Goal: Feedback & Contribution: Leave review/rating

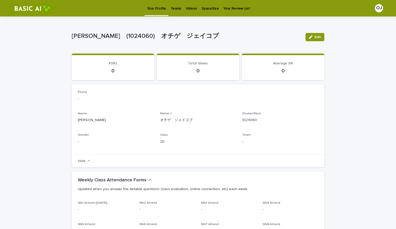
click at [190, 9] on p "Videos" at bounding box center [191, 5] width 11 height 11
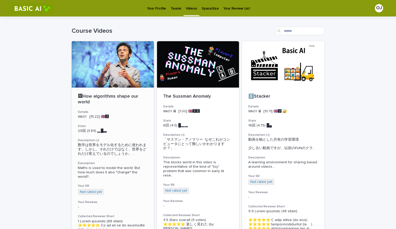
click at [97, 83] on div at bounding box center [113, 64] width 82 height 46
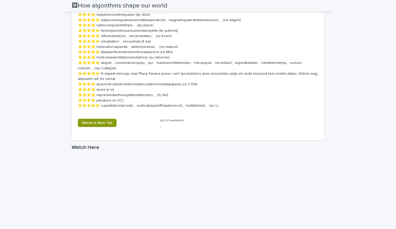
scroll to position [601, 0]
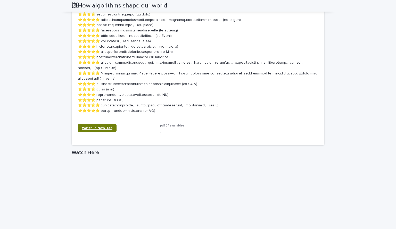
click at [90, 130] on span "Watch in New Tab" at bounding box center [97, 128] width 30 height 4
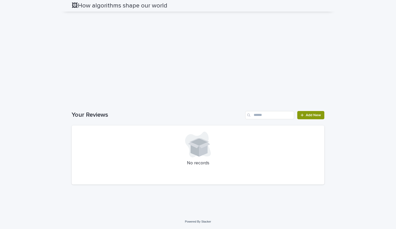
scroll to position [859, 0]
click at [307, 113] on link "Add New" at bounding box center [310, 115] width 27 height 8
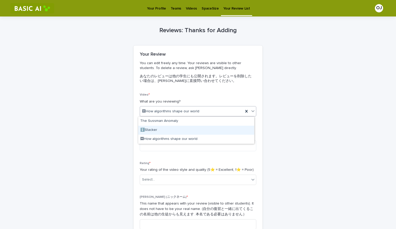
click at [158, 130] on div "ℹ️Stacker" at bounding box center [196, 130] width 116 height 9
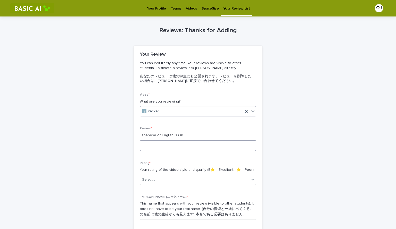
click at [152, 146] on textarea at bounding box center [198, 145] width 117 height 11
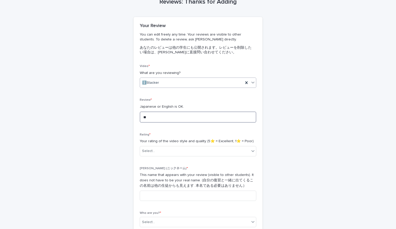
type textarea "*"
type textarea "**********"
click at [183, 148] on div "Select..." at bounding box center [195, 151] width 110 height 9
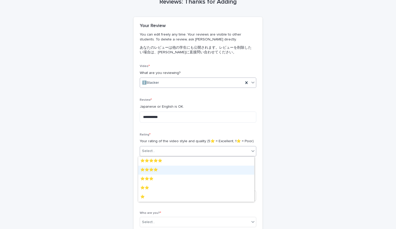
click at [166, 172] on div "⭐️⭐️⭐️⭐️" at bounding box center [196, 170] width 116 height 9
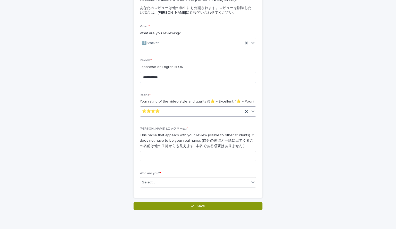
scroll to position [69, 0]
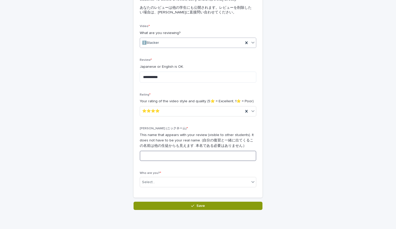
click at [194, 156] on input at bounding box center [198, 156] width 117 height 10
type input "*"
type input "*********"
click at [155, 182] on div "Select..." at bounding box center [195, 182] width 110 height 9
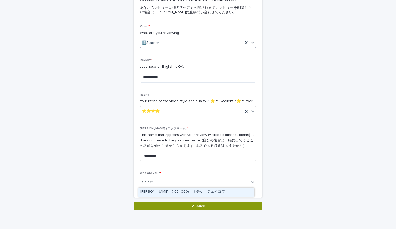
click at [166, 190] on div "[PERSON_NAME]　(1024060)　オチゲ　ジェイコブ" at bounding box center [196, 192] width 116 height 9
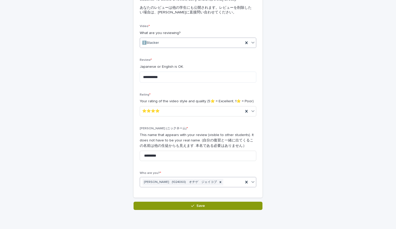
scroll to position [0, 0]
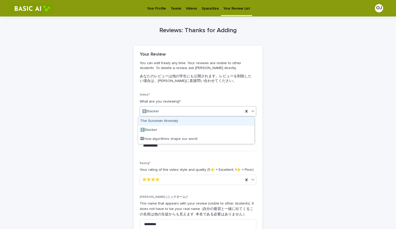
click at [177, 111] on div "ℹ️Stacker" at bounding box center [191, 111] width 103 height 9
click at [176, 112] on div "ℹ️Stacker" at bounding box center [191, 111] width 103 height 9
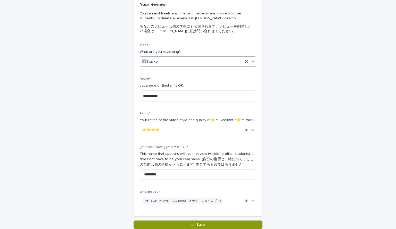
scroll to position [65, 0]
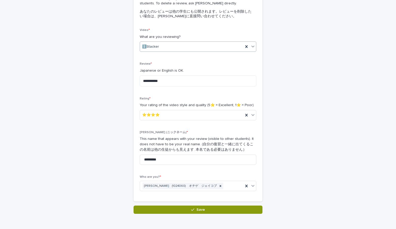
click at [212, 47] on div "ℹ️Stacker" at bounding box center [191, 47] width 103 height 9
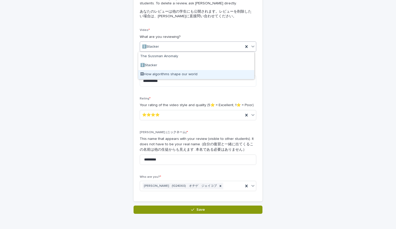
click at [186, 75] on div "🖼How algorithms shape our world" at bounding box center [196, 74] width 116 height 9
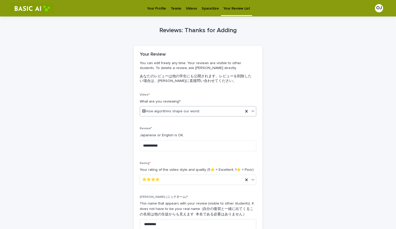
scroll to position [90, 0]
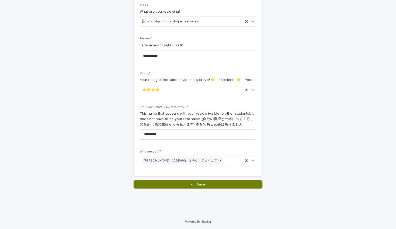
click at [182, 185] on button "Save" at bounding box center [198, 185] width 129 height 8
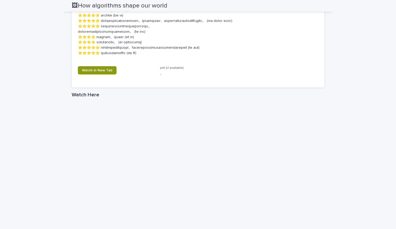
scroll to position [713, 0]
drag, startPoint x: 142, startPoint y: 101, endPoint x: 165, endPoint y: 102, distance: 23.2
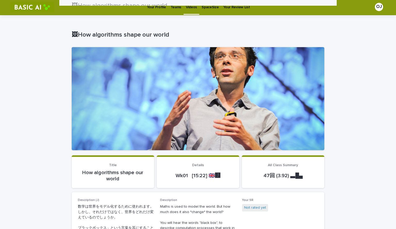
scroll to position [0, 0]
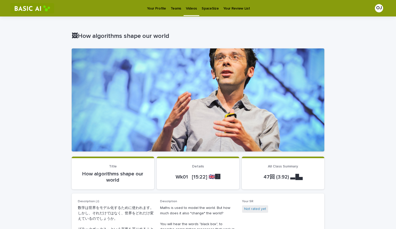
click at [32, 9] on img at bounding box center [32, 8] width 44 height 10
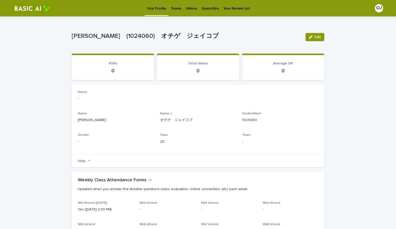
click at [171, 7] on p "Teams" at bounding box center [176, 5] width 11 height 11
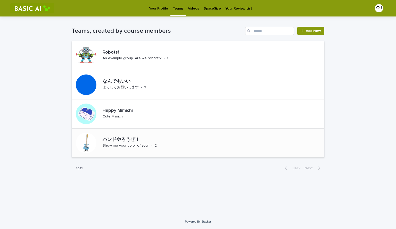
click at [124, 140] on p "バンドやろうぜ！" at bounding box center [148, 140] width 91 height 6
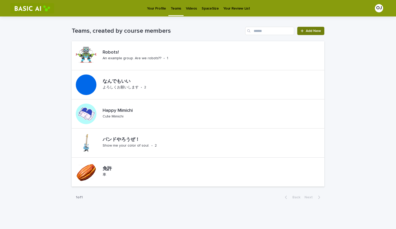
click at [312, 30] on span "Add New" at bounding box center [313, 31] width 15 height 4
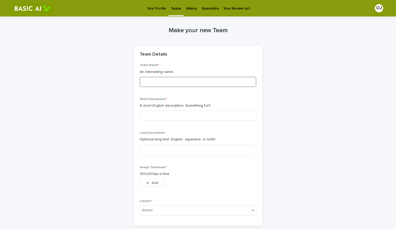
click at [177, 84] on input at bounding box center [198, 82] width 117 height 10
type input "*"
type input "**********"
click at [153, 118] on input at bounding box center [198, 116] width 117 height 10
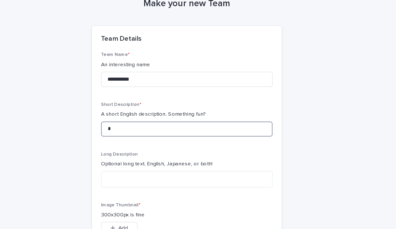
type input "*"
type input "*******"
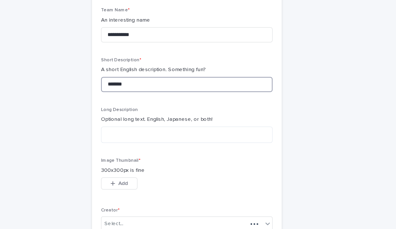
scroll to position [50, 0]
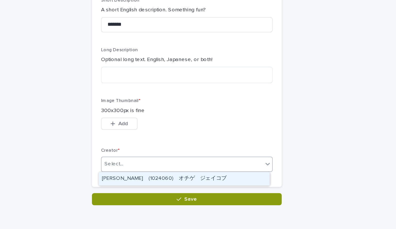
click at [151, 162] on div "Select..." at bounding box center [148, 160] width 13 height 5
click at [158, 170] on div "[PERSON_NAME]　(1024060)　オチゲ　ジェイコブ" at bounding box center [196, 171] width 116 height 9
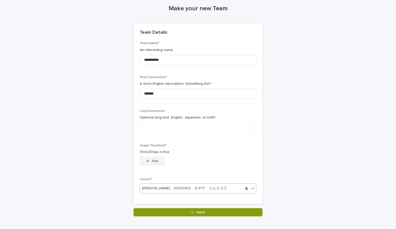
scroll to position [21, 0]
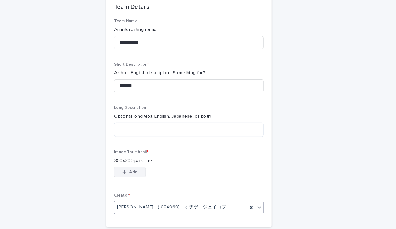
click at [147, 160] on icon "button" at bounding box center [147, 162] width 3 height 4
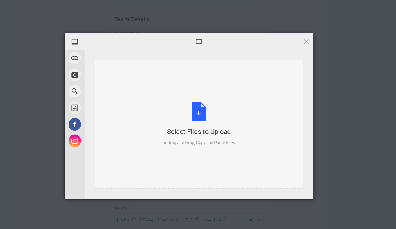
drag, startPoint x: 198, startPoint y: 113, endPoint x: 181, endPoint y: 91, distance: 28.9
click at [181, 91] on div "Select Files to Upload or Drag and Drop, Copy and Paste Files" at bounding box center [206, 114] width 162 height 101
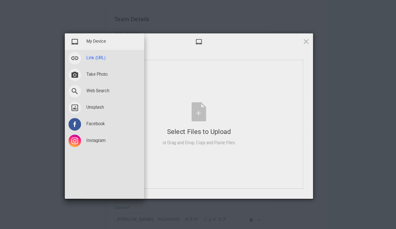
click at [127, 63] on span "Link (URL)" at bounding box center [125, 63] width 15 height 5
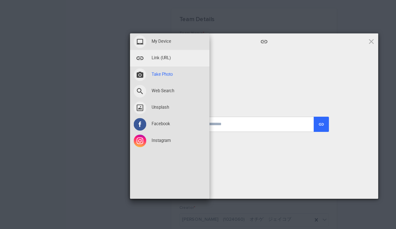
click at [111, 77] on span at bounding box center [109, 76] width 10 height 10
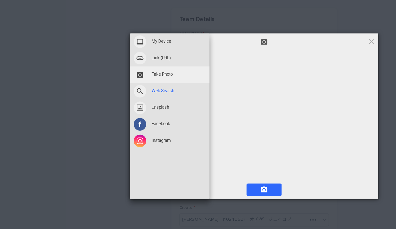
click at [112, 88] on span at bounding box center [109, 89] width 10 height 10
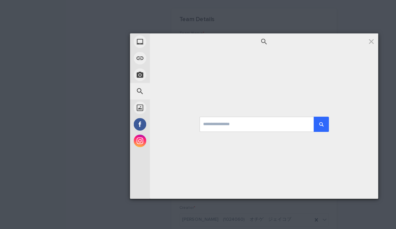
click at [187, 85] on div at bounding box center [206, 115] width 178 height 116
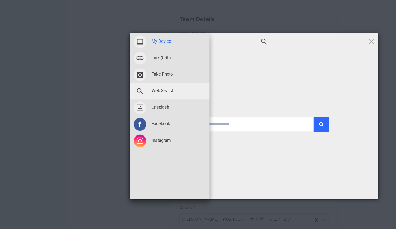
click at [110, 53] on span at bounding box center [109, 50] width 10 height 10
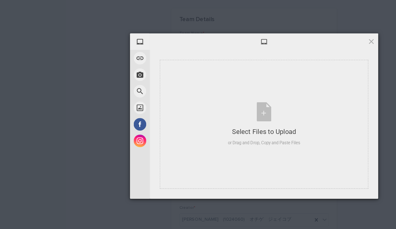
drag, startPoint x: 178, startPoint y: 53, endPoint x: 144, endPoint y: 48, distance: 33.9
click at [144, 48] on div at bounding box center [206, 50] width 178 height 13
drag, startPoint x: 149, startPoint y: 49, endPoint x: 121, endPoint y: 49, distance: 28.4
click at [121, 49] on div at bounding box center [206, 50] width 178 height 13
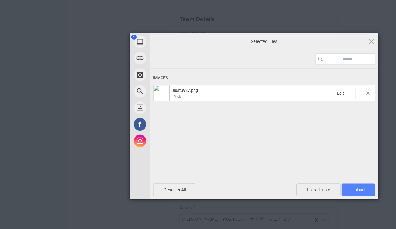
click at [277, 165] on span "Upload 1" at bounding box center [279, 166] width 10 height 4
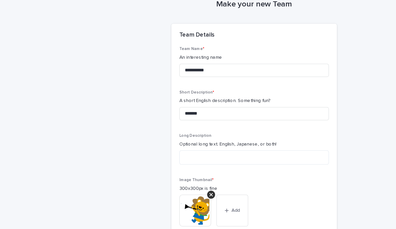
scroll to position [68, 0]
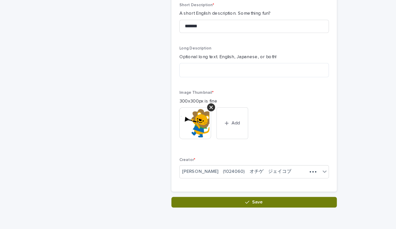
click at [176, 186] on button "Save" at bounding box center [198, 185] width 129 height 8
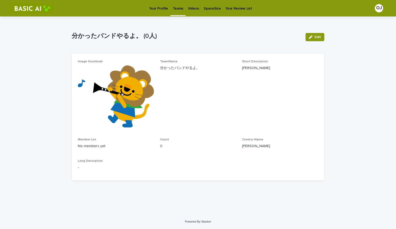
drag, startPoint x: 113, startPoint y: 147, endPoint x: 135, endPoint y: 150, distance: 22.1
click at [135, 150] on div "Member List No members yet" at bounding box center [116, 145] width 76 height 15
drag, startPoint x: 100, startPoint y: 148, endPoint x: 126, endPoint y: 163, distance: 30.4
click at [126, 163] on div "Image thumbnail TeamName 分かったバンドやるよ。 Short Description [PERSON_NAME]LOVE Member…" at bounding box center [198, 117] width 240 height 115
click at [135, 160] on p "Long Description" at bounding box center [198, 161] width 240 height 4
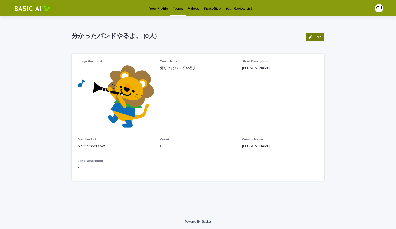
click at [308, 39] on button "Edit" at bounding box center [315, 37] width 19 height 8
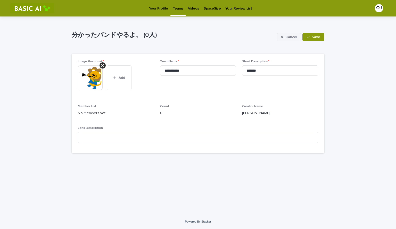
click at [292, 37] on span "Cancel" at bounding box center [292, 37] width 12 height 4
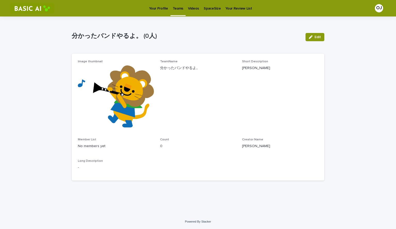
click at [177, 10] on p "Teams" at bounding box center [178, 5] width 11 height 11
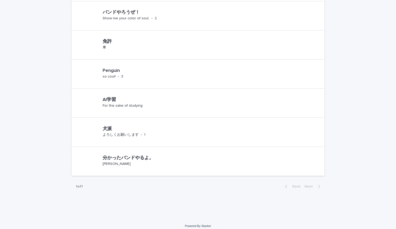
scroll to position [132, 0]
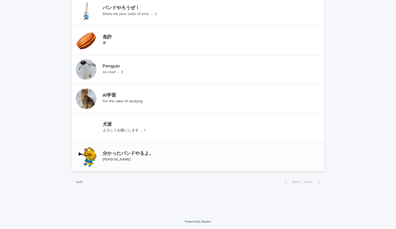
click at [80, 155] on div at bounding box center [86, 157] width 21 height 21
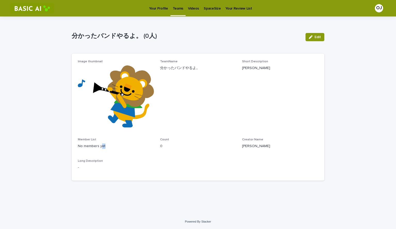
drag, startPoint x: 102, startPoint y: 144, endPoint x: 124, endPoint y: 155, distance: 24.9
click at [124, 155] on div "Image thumbnail TeamName 分かったバンドやるよ。 Short Description [PERSON_NAME]LOVE Member…" at bounding box center [198, 117] width 240 height 115
click at [166, 147] on p "0" at bounding box center [198, 146] width 76 height 5
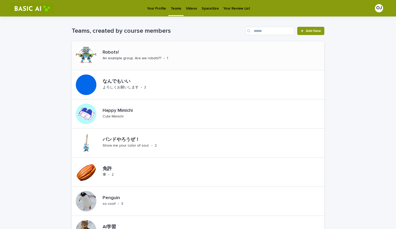
click at [118, 52] on p "Robots!" at bounding box center [144, 53] width 82 height 6
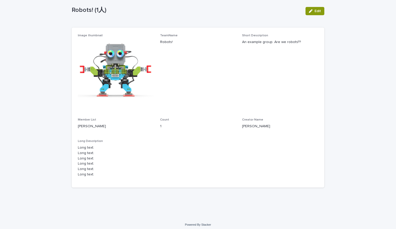
scroll to position [29, 0]
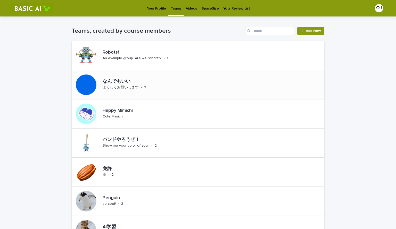
click at [118, 83] on p "なんでもいい" at bounding box center [138, 82] width 71 height 6
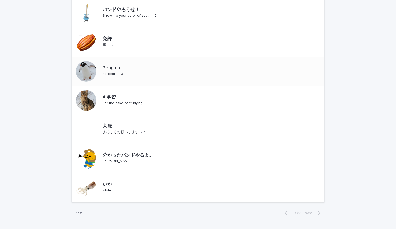
scroll to position [130, 0]
click at [114, 152] on div "分かったバンドやるよ。" at bounding box center [142, 155] width 79 height 7
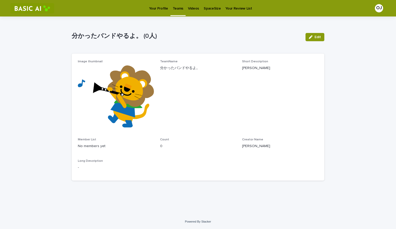
click at [94, 149] on p "No members yet" at bounding box center [116, 146] width 76 height 5
drag, startPoint x: 94, startPoint y: 148, endPoint x: 121, endPoint y: 150, distance: 26.9
click at [121, 150] on div "Member List No members yet" at bounding box center [116, 145] width 76 height 15
click at [123, 152] on div "Member List No members yet" at bounding box center [116, 145] width 76 height 15
click at [159, 7] on p "Your Profile" at bounding box center [158, 5] width 19 height 11
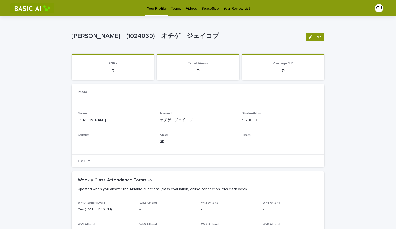
click at [175, 10] on p "Teams" at bounding box center [176, 5] width 11 height 11
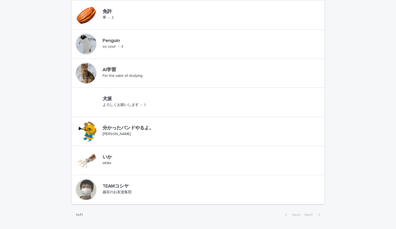
scroll to position [190, 0]
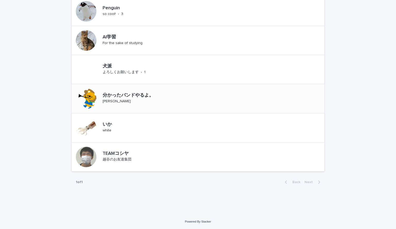
click at [147, 103] on div "分かったバンドやるよ。 [PERSON_NAME]" at bounding box center [142, 99] width 83 height 16
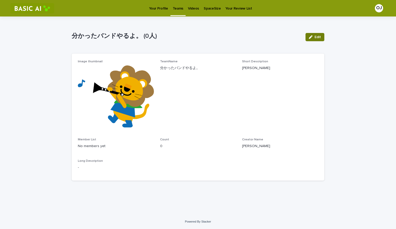
click at [308, 40] on button "Edit" at bounding box center [315, 37] width 19 height 8
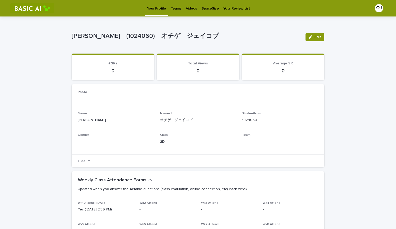
click at [176, 12] on link "Teams" at bounding box center [175, 8] width 15 height 16
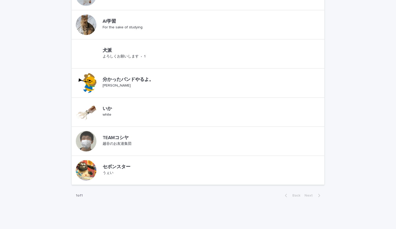
scroll to position [219, 0]
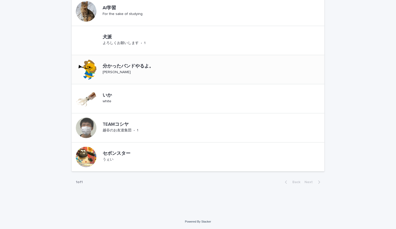
drag, startPoint x: 144, startPoint y: 72, endPoint x: 131, endPoint y: 68, distance: 13.8
click at [131, 68] on p "分かったバンドやるよ。" at bounding box center [142, 67] width 79 height 6
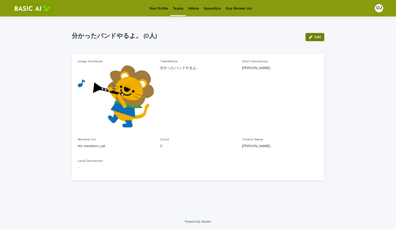
click at [308, 35] on button "Edit" at bounding box center [315, 37] width 19 height 8
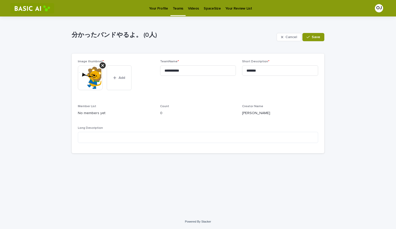
click at [176, 11] on p "Teams" at bounding box center [178, 5] width 11 height 11
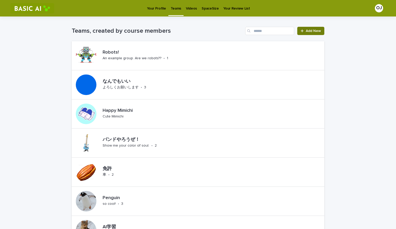
click at [306, 33] on link "Add New" at bounding box center [310, 31] width 27 height 8
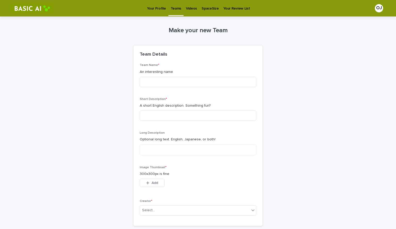
scroll to position [50, 0]
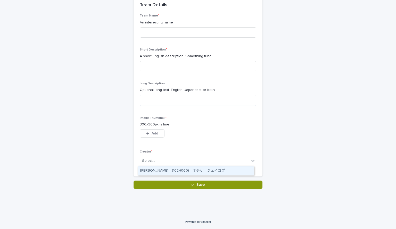
click at [166, 160] on div "Select..." at bounding box center [195, 161] width 110 height 9
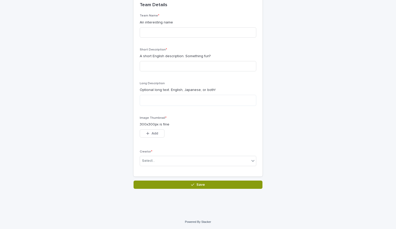
click at [281, 148] on div "Make your new Team Loading... Saving… Loading... Saving… Loading... Saving… Tea…" at bounding box center [198, 78] width 253 height 222
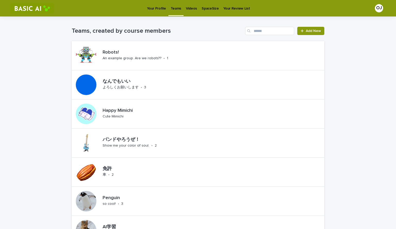
click at [186, 7] on p "Videos" at bounding box center [191, 5] width 11 height 11
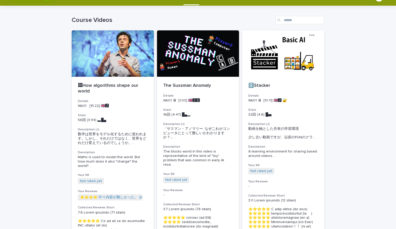
scroll to position [11, 0]
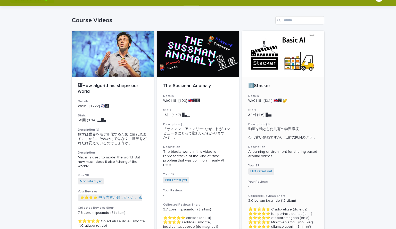
click at [279, 56] on div at bounding box center [283, 54] width 82 height 46
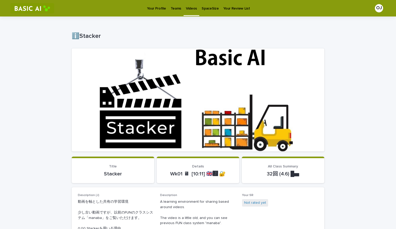
click at [376, 6] on div "OJ" at bounding box center [379, 8] width 8 height 8
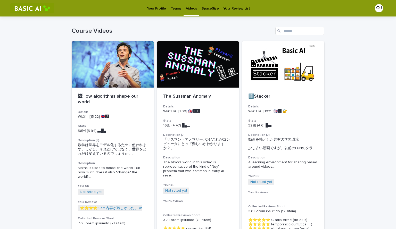
click at [154, 6] on p "Your Profile" at bounding box center [156, 5] width 19 height 11
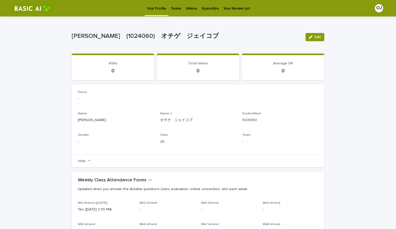
click at [318, 37] on span "Edit" at bounding box center [318, 37] width 6 height 4
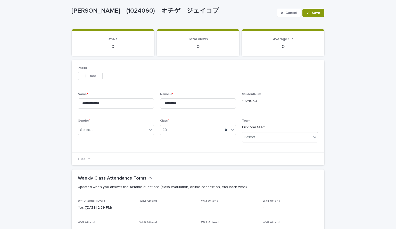
scroll to position [25, 0]
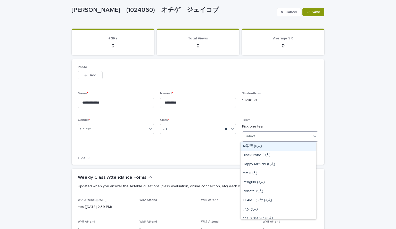
click at [261, 135] on div "Select..." at bounding box center [276, 136] width 69 height 9
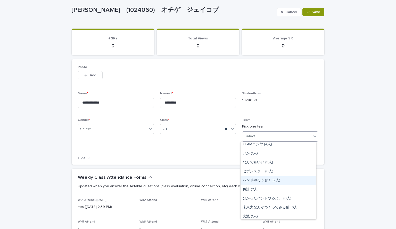
scroll to position [56, 0]
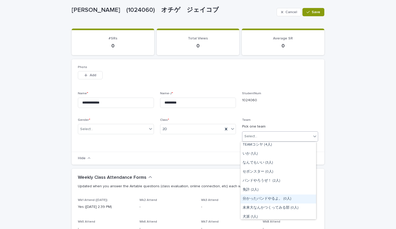
click at [254, 199] on div "分かったバンドやるよ。 (0人)" at bounding box center [279, 199] width 76 height 9
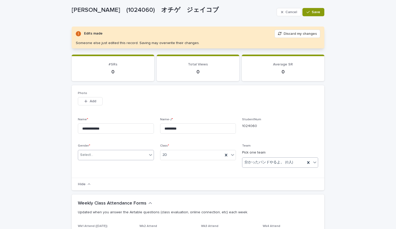
click at [126, 155] on div "Select..." at bounding box center [112, 155] width 69 height 9
click at [93, 167] on div "M" at bounding box center [114, 165] width 76 height 9
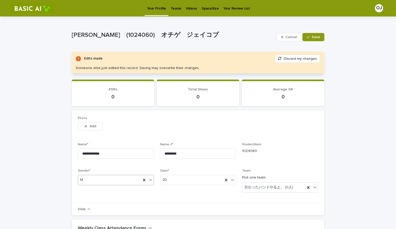
scroll to position [0, 0]
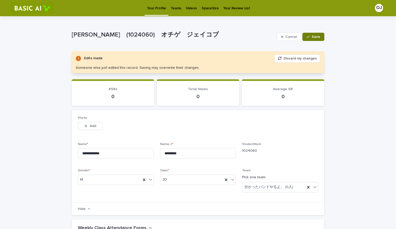
click at [312, 37] on span "Save" at bounding box center [316, 37] width 9 height 4
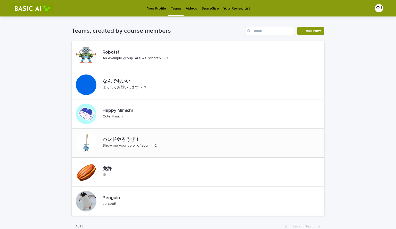
click at [114, 140] on p "バンドやろうぜ！" at bounding box center [148, 140] width 91 height 6
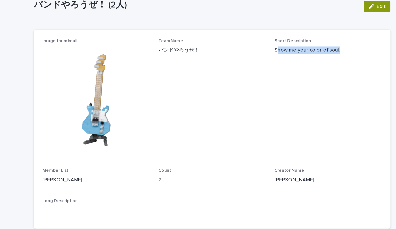
drag, startPoint x: 241, startPoint y: 67, endPoint x: 294, endPoint y: 67, distance: 52.1
click at [294, 67] on p "Show me your color of soul." at bounding box center [280, 68] width 76 height 5
click at [290, 84] on span "Short Description Show me your color of soul." at bounding box center [280, 103] width 76 height 86
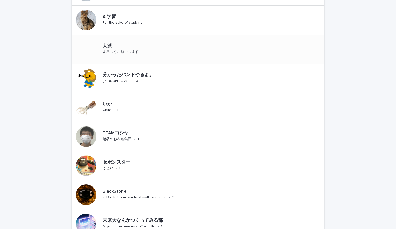
scroll to position [211, 0]
click at [115, 76] on p "分かったバンドやるよ。" at bounding box center [146, 75] width 87 height 6
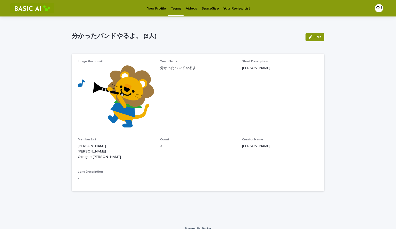
click at [188, 7] on p "Videos" at bounding box center [191, 5] width 11 height 11
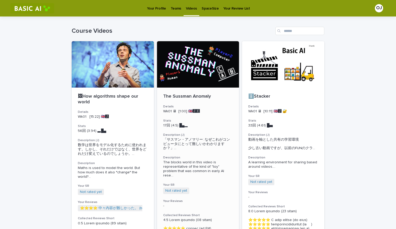
click at [195, 74] on div at bounding box center [198, 64] width 82 height 46
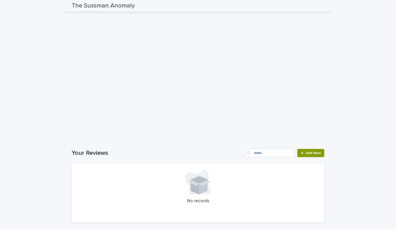
scroll to position [569, 0]
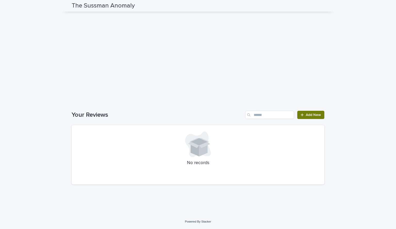
click at [313, 113] on link "Add New" at bounding box center [310, 115] width 27 height 8
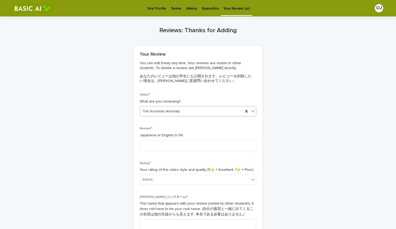
click at [192, 110] on div "The Sussman Anomaly" at bounding box center [191, 111] width 103 height 9
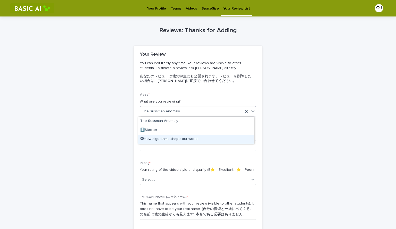
click at [161, 141] on div "🖼How algorithms shape our world" at bounding box center [196, 139] width 116 height 9
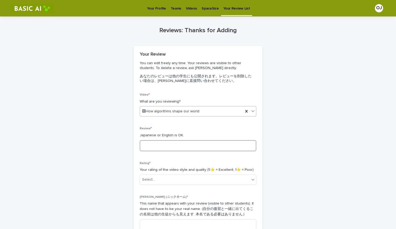
click at [160, 147] on textarea at bounding box center [198, 145] width 117 height 11
type textarea "*"
type textarea "********"
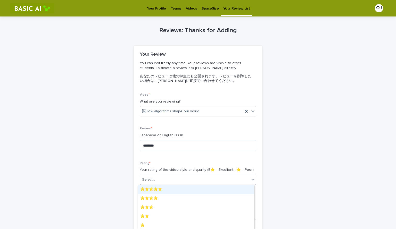
click at [174, 178] on div "Select..." at bounding box center [195, 180] width 110 height 9
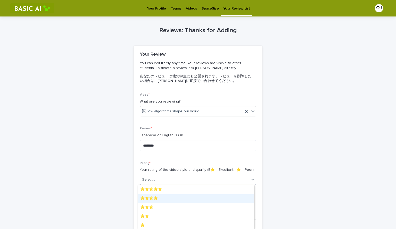
click at [163, 197] on div "⭐️⭐️⭐️⭐️" at bounding box center [196, 198] width 116 height 9
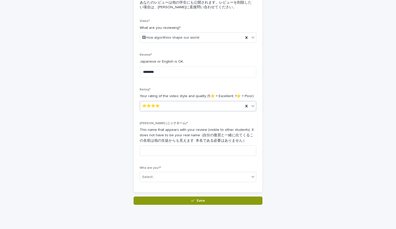
scroll to position [74, 0]
click at [167, 151] on input at bounding box center [198, 150] width 117 height 10
type input "*"
type input "**********"
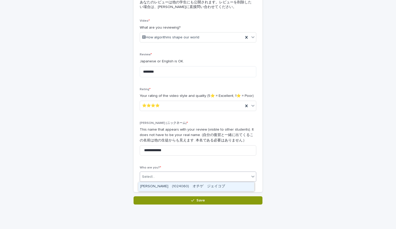
click at [178, 177] on div "Select..." at bounding box center [195, 177] width 110 height 9
click at [180, 184] on div "[PERSON_NAME]　(1024060)　オチゲ　ジェイコブ" at bounding box center [196, 186] width 116 height 9
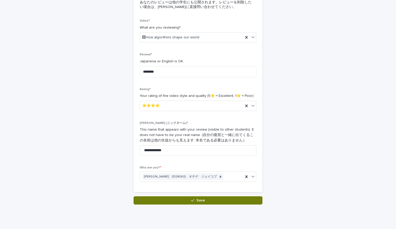
click at [166, 201] on button "Save" at bounding box center [198, 201] width 129 height 8
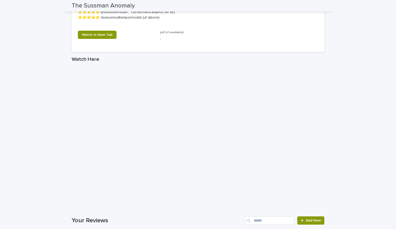
scroll to position [453, 0]
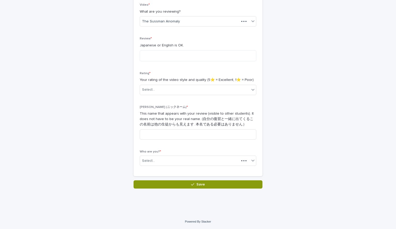
scroll to position [90, 0]
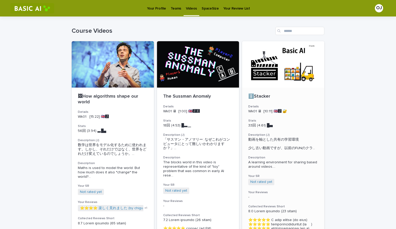
click at [298, 109] on div "Wk01 🖥 [10:11] 🇬🇧🅹️ 🔐" at bounding box center [283, 110] width 70 height 5
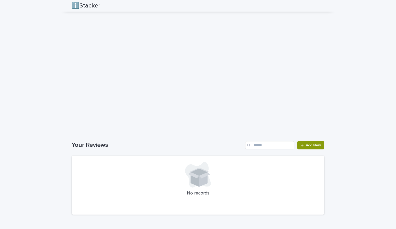
scroll to position [850, 0]
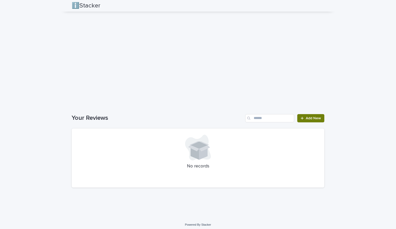
click at [303, 119] on div at bounding box center [303, 119] width 5 height 4
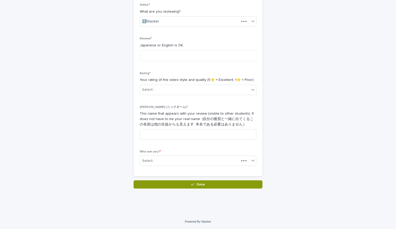
scroll to position [90, 0]
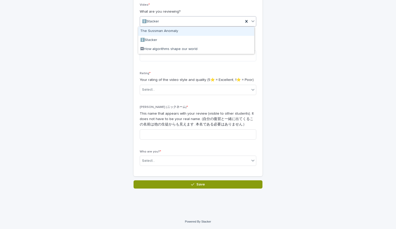
click at [195, 25] on div "ℹ️Stacker" at bounding box center [191, 21] width 103 height 9
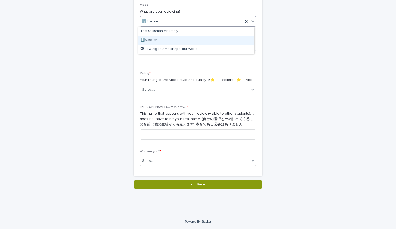
click at [162, 38] on div "ℹ️Stacker" at bounding box center [196, 40] width 116 height 9
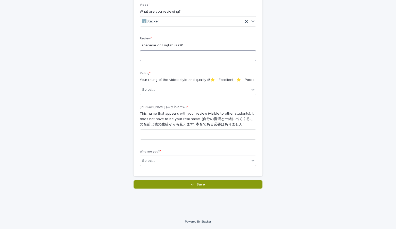
click at [165, 55] on textarea at bounding box center [198, 55] width 117 height 11
type textarea "**********"
click at [173, 87] on div "Select..." at bounding box center [195, 90] width 110 height 9
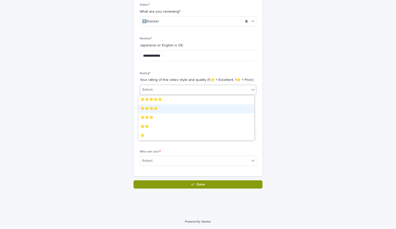
click at [156, 105] on div "⭐️⭐️⭐️⭐️" at bounding box center [196, 108] width 116 height 9
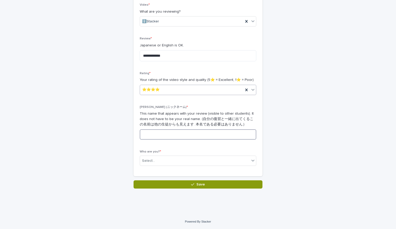
click at [158, 135] on input at bounding box center [198, 134] width 117 height 10
type input "*"
type input "**********"
click at [158, 160] on div "Select..." at bounding box center [195, 161] width 110 height 9
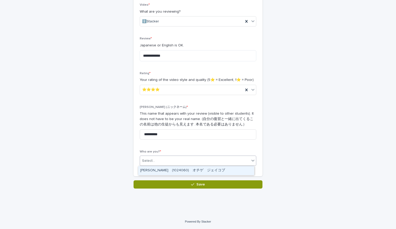
click at [165, 169] on div "[PERSON_NAME]　(1024060)　オチゲ　ジェイコブ" at bounding box center [196, 170] width 116 height 9
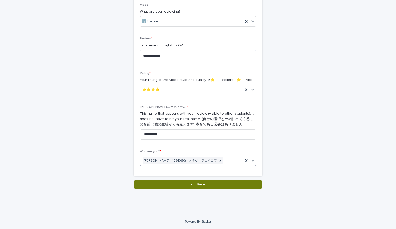
click at [170, 186] on button "Save" at bounding box center [198, 185] width 129 height 8
